Goal: Transaction & Acquisition: Purchase product/service

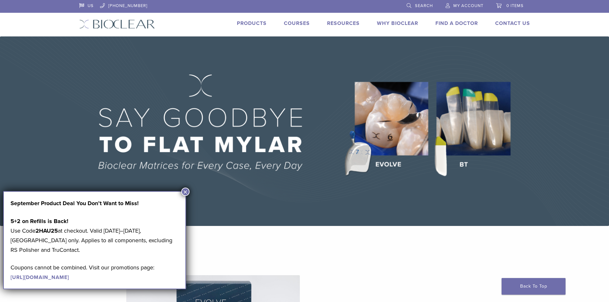
click at [187, 190] on button "×" at bounding box center [185, 192] width 8 height 8
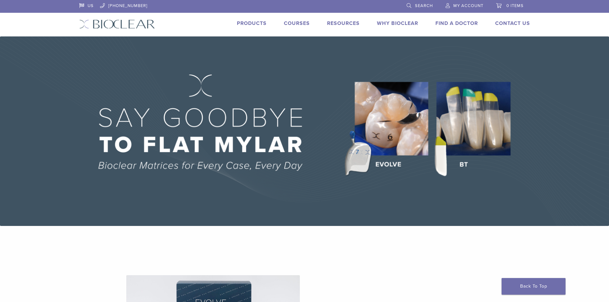
click at [253, 24] on link "Products" at bounding box center [252, 23] width 30 height 6
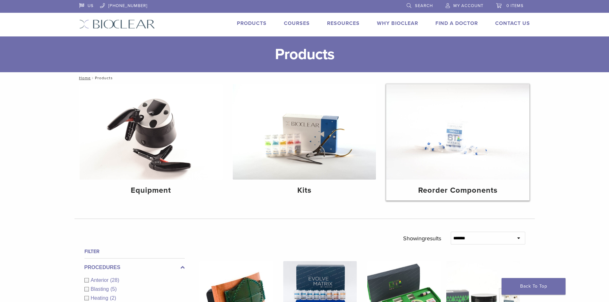
click at [481, 173] on img at bounding box center [457, 132] width 143 height 96
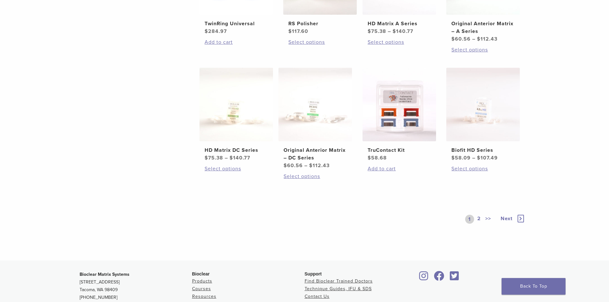
scroll to position [352, 0]
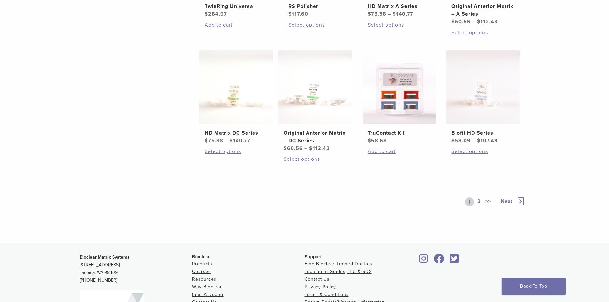
click at [520, 202] on icon at bounding box center [521, 202] width 6 height 8
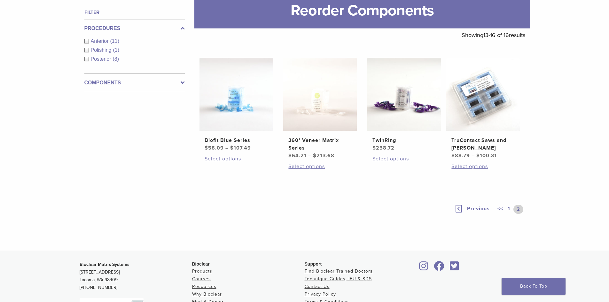
scroll to position [97, 0]
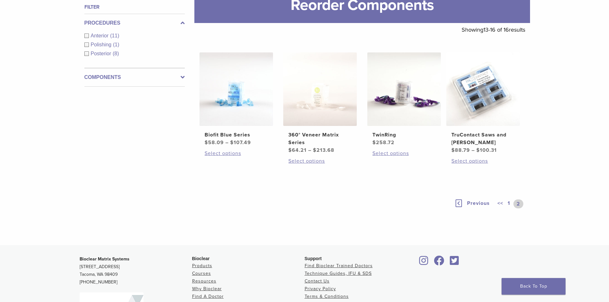
click at [472, 202] on span "Previous" at bounding box center [478, 203] width 23 height 6
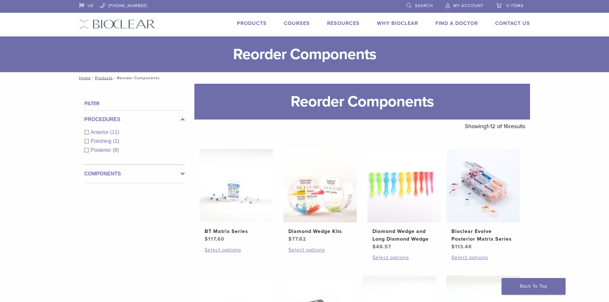
click at [417, 7] on span "Search" at bounding box center [424, 5] width 18 height 5
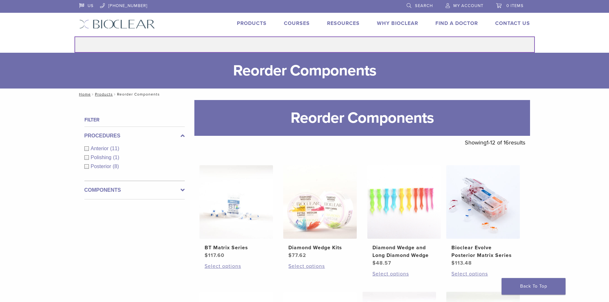
click at [340, 43] on input "Search for:" at bounding box center [304, 44] width 460 height 16
type input "******"
click at [74, 36] on button "Search" at bounding box center [74, 36] width 0 height 0
